Goal: Task Accomplishment & Management: Manage account settings

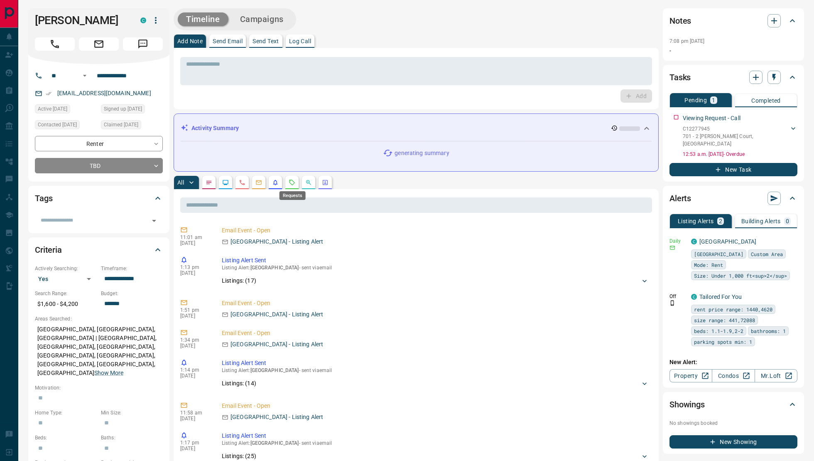
click at [293, 182] on icon "Requests" at bounding box center [292, 182] width 7 height 7
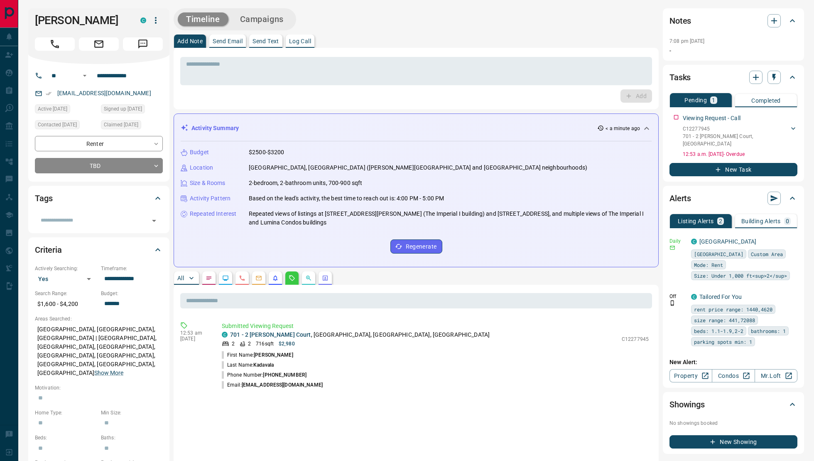
click at [180, 279] on p "All" at bounding box center [180, 278] width 7 height 6
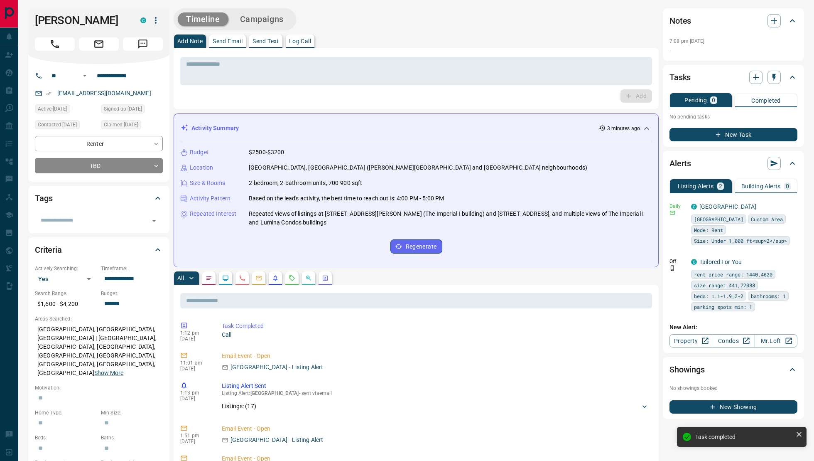
click at [157, 20] on icon "button" at bounding box center [156, 20] width 10 height 10
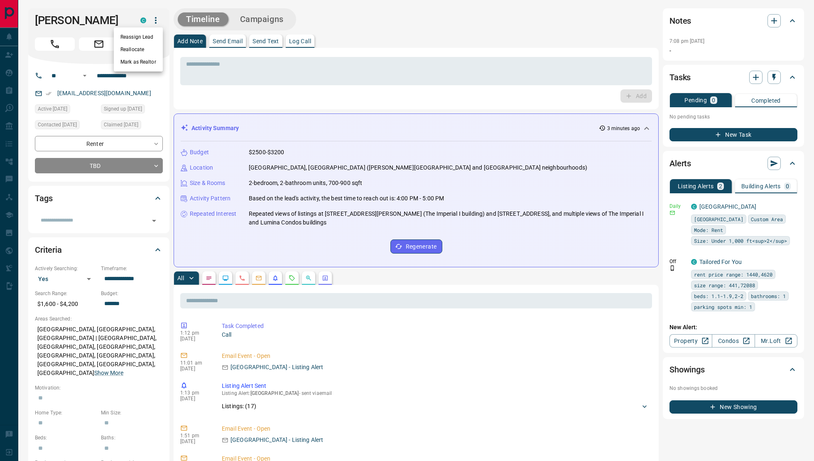
click at [356, 365] on div at bounding box center [407, 230] width 814 height 461
click at [157, 18] on icon "button" at bounding box center [156, 20] width 10 height 10
click at [103, 182] on div at bounding box center [407, 230] width 814 height 461
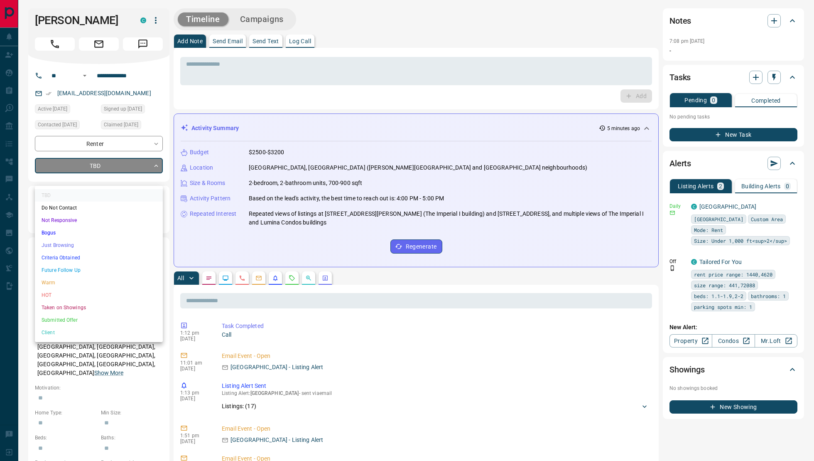
click at [71, 240] on li "Just Browsing" at bounding box center [99, 245] width 128 height 12
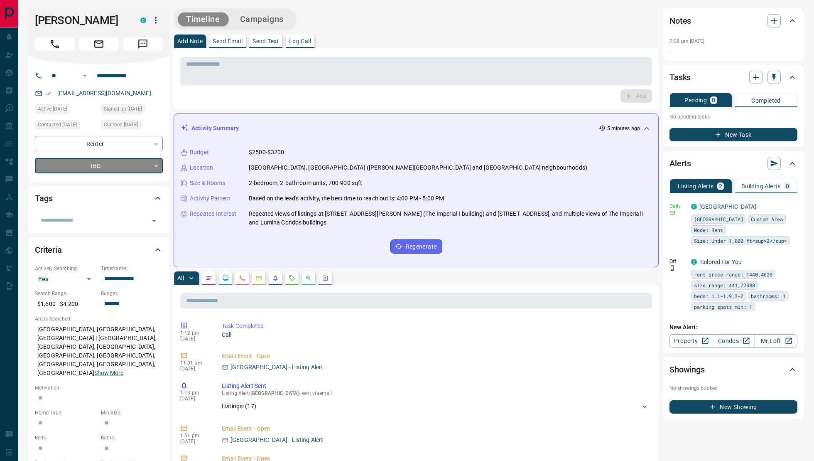
type input "*"
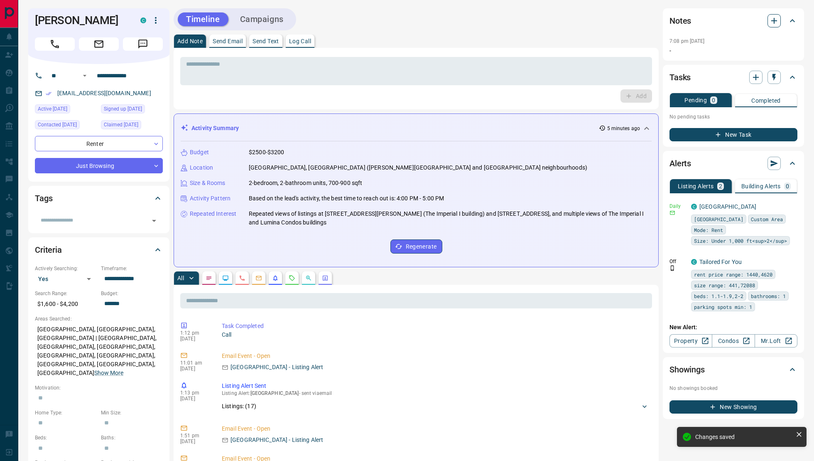
click at [772, 20] on icon "button" at bounding box center [775, 21] width 6 height 6
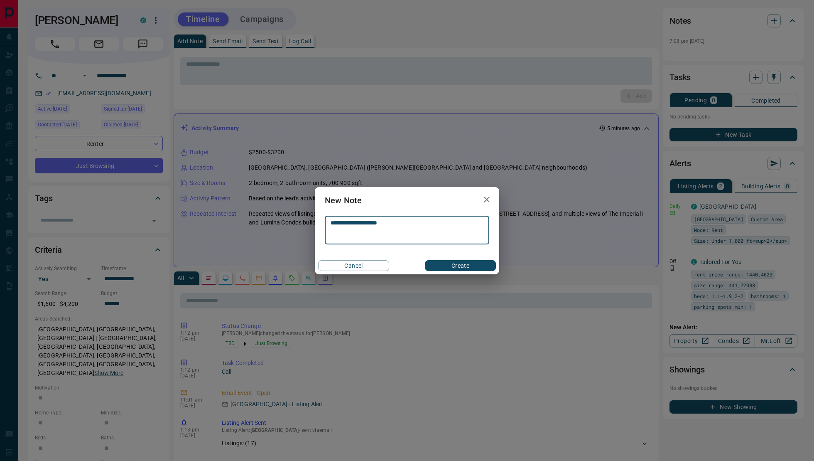
type textarea "**********"
click at [474, 263] on button "Create" at bounding box center [460, 265] width 71 height 11
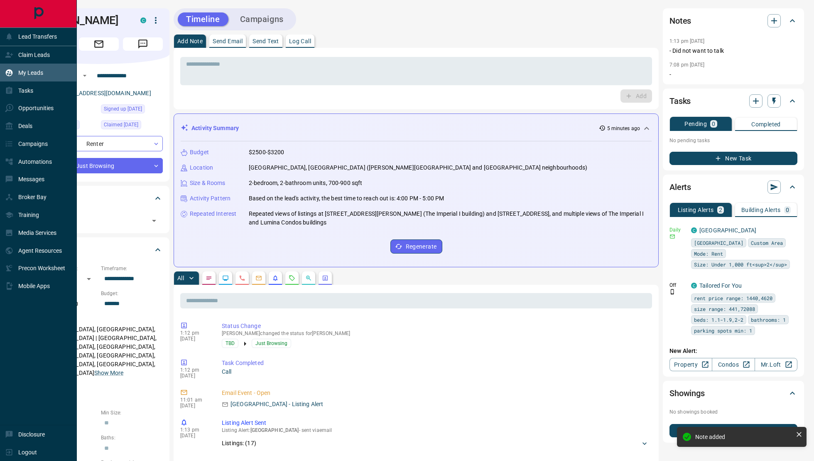
click at [21, 79] on div "My Leads" at bounding box center [24, 73] width 38 height 14
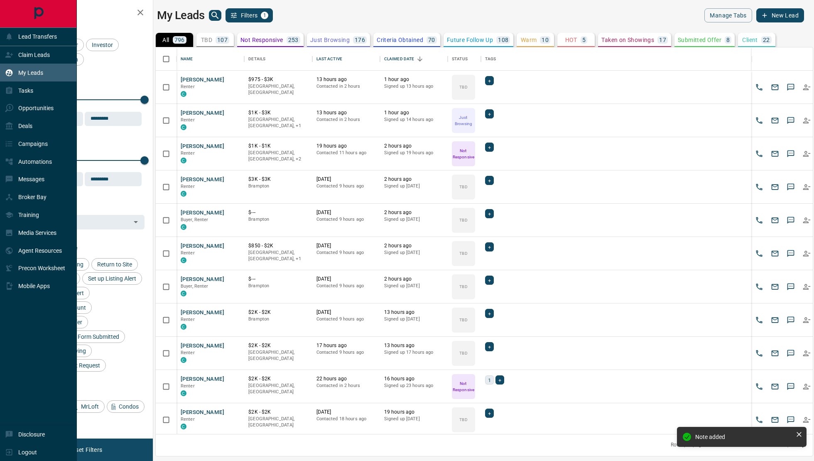
scroll to position [387, 657]
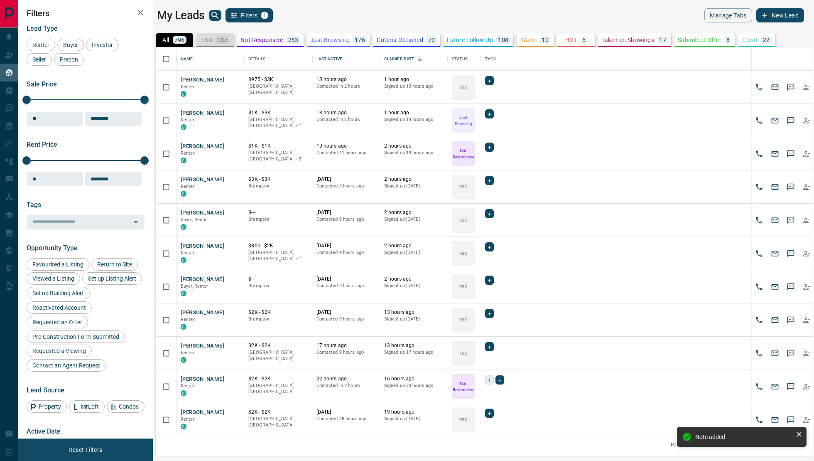
click at [215, 39] on div "TBD 107" at bounding box center [215, 39] width 28 height 7
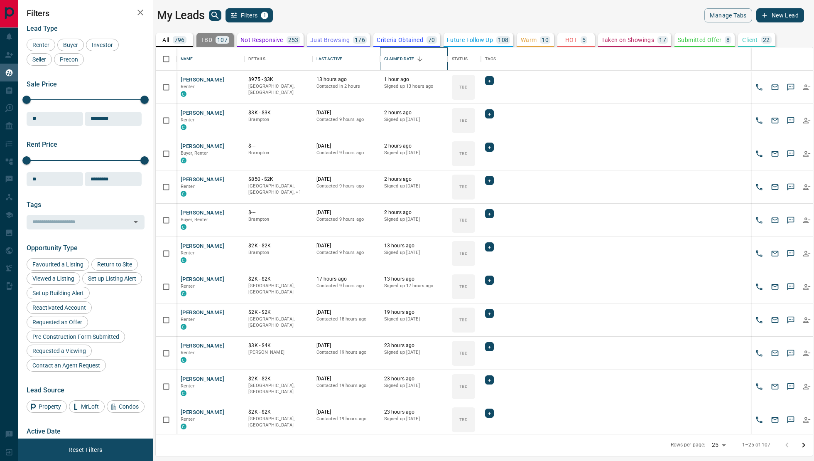
click at [403, 59] on div "Claimed Date" at bounding box center [399, 58] width 30 height 23
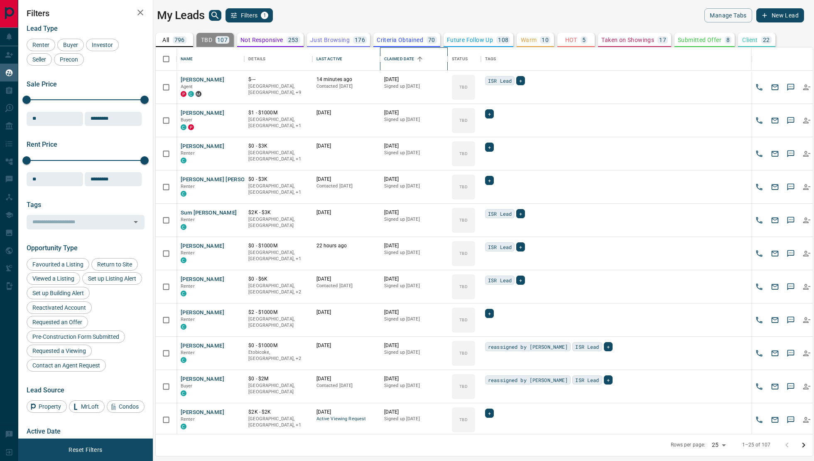
click at [403, 59] on div "Claimed Date" at bounding box center [399, 58] width 30 height 23
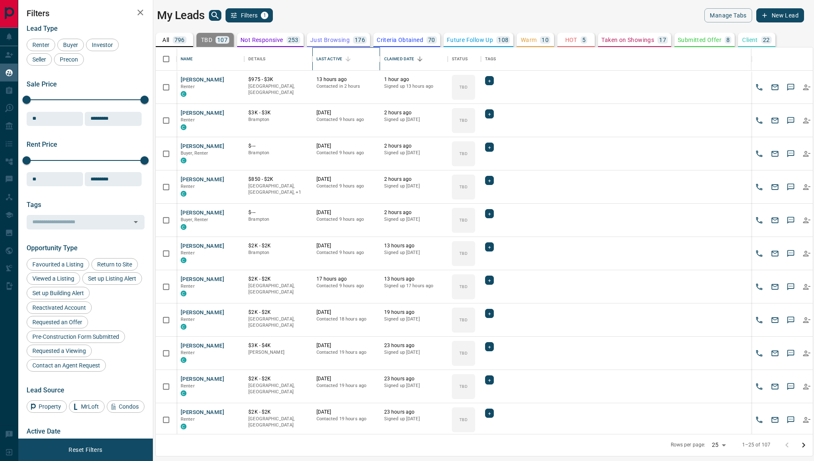
click at [339, 60] on div "Last Active" at bounding box center [330, 58] width 26 height 23
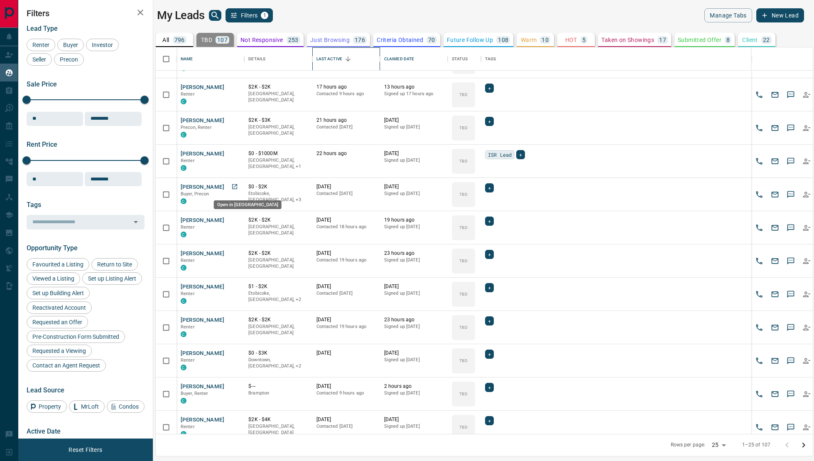
scroll to position [62, 0]
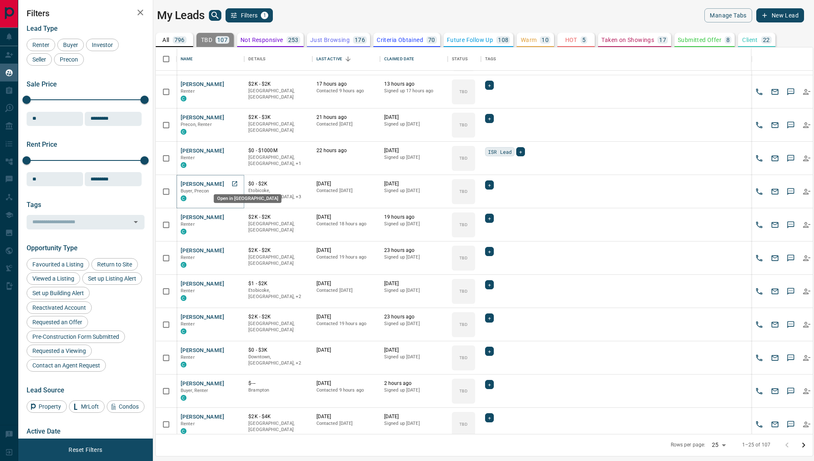
click at [237, 183] on icon "Open in New Tab" at bounding box center [234, 183] width 7 height 7
